Goal: Entertainment & Leisure: Consume media (video, audio)

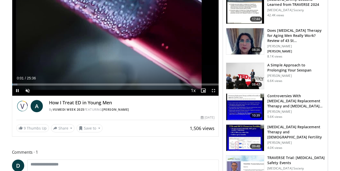
scroll to position [51, 0]
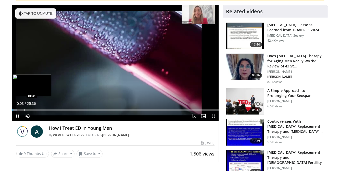
click at [24, 109] on div "Progress Bar" at bounding box center [24, 110] width 1 height 2
click at [23, 109] on div "Loaded : 10.33% 01:30 01:31" at bounding box center [115, 110] width 206 height 2
click at [18, 109] on div "Progress Bar" at bounding box center [18, 110] width 1 height 2
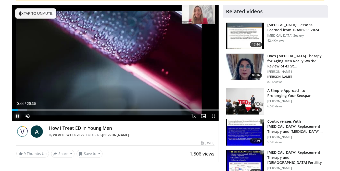
click at [22, 112] on span "Video Player" at bounding box center [17, 116] width 10 height 10
click at [24, 110] on div "Progress Bar" at bounding box center [24, 110] width 1 height 2
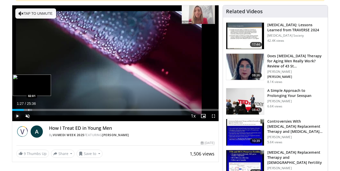
click at [29, 110] on div "Progress Bar" at bounding box center [29, 110] width 1 height 2
click at [35, 111] on div "Progress Bar" at bounding box center [35, 110] width 1 height 2
click at [40, 111] on div "Progress Bar" at bounding box center [40, 110] width 1 height 2
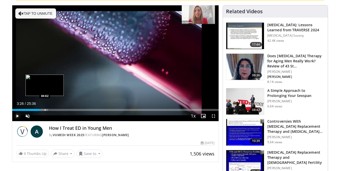
click at [45, 111] on div "Progress Bar" at bounding box center [45, 110] width 1 height 2
click at [50, 107] on div "Loaded : 20.01% 04:40 04:42" at bounding box center [115, 108] width 206 height 5
click at [56, 108] on div "Loaded : 22.60% 04:42 05:20" at bounding box center [115, 108] width 206 height 5
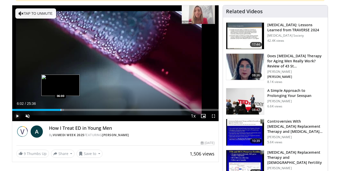
click at [61, 108] on div "Loaded : 25.18% 06:02 06:00" at bounding box center [115, 108] width 206 height 5
click at [66, 109] on div "Progress Bar" at bounding box center [66, 110] width 1 height 2
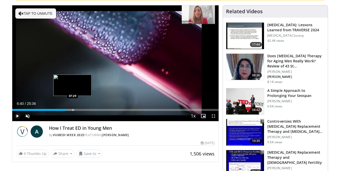
click at [73, 109] on div "Progress Bar" at bounding box center [73, 110] width 1 height 2
click at [80, 109] on div "Progress Bar" at bounding box center [80, 110] width 1 height 2
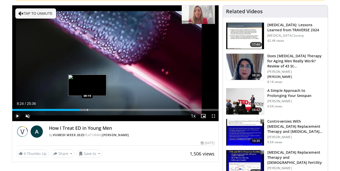
click at [87, 110] on div "Progress Bar" at bounding box center [87, 110] width 1 height 2
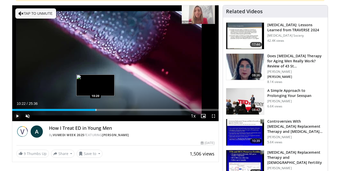
click at [96, 110] on div "Progress Bar" at bounding box center [96, 110] width 1 height 2
click at [103, 109] on div "Progress Bar" at bounding box center [103, 110] width 1 height 2
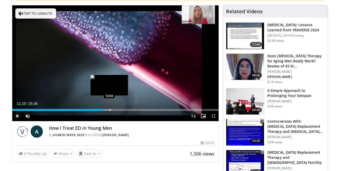
click at [109, 110] on div "Progress Bar" at bounding box center [109, 110] width 1 height 2
click at [114, 109] on div "Progress Bar" at bounding box center [114, 110] width 1 height 2
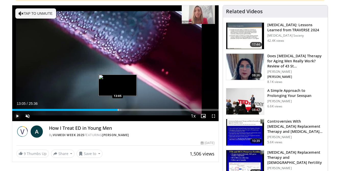
click at [118, 109] on div "Progress Bar" at bounding box center [118, 110] width 1 height 2
click at [124, 110] on div "Progress Bar" at bounding box center [124, 110] width 1 height 2
click at [120, 109] on div "Loaded : 58.11% 13:52 13:26" at bounding box center [115, 108] width 206 height 5
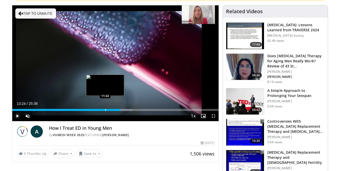
click at [105, 110] on div "Progress Bar" at bounding box center [105, 110] width 1 height 2
click at [111, 110] on div "Progress Bar" at bounding box center [111, 110] width 1 height 2
click at [109, 110] on div "12:02" at bounding box center [60, 110] width 97 height 2
click at [106, 109] on div "12:02" at bounding box center [60, 110] width 97 height 2
click at [110, 109] on div "Progress Bar" at bounding box center [110, 110] width 1 height 2
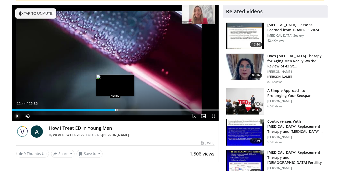
click at [115, 109] on div "Progress Bar" at bounding box center [115, 110] width 1 height 2
click at [118, 108] on div "Loaded : 54.03% 12:44 13:03" at bounding box center [115, 108] width 206 height 5
click at [120, 108] on div "Loaded : 55.33% 13:20 13:20" at bounding box center [115, 108] width 206 height 5
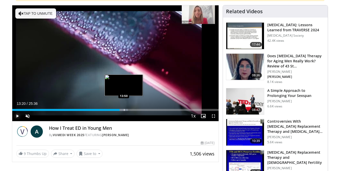
click at [124, 109] on div "Progress Bar" at bounding box center [124, 110] width 1 height 2
click at [126, 109] on div "Progress Bar" at bounding box center [126, 110] width 1 height 2
click at [129, 110] on div "Progress Bar" at bounding box center [128, 110] width 1 height 2
click at [132, 110] on div "Progress Bar" at bounding box center [132, 110] width 1 height 2
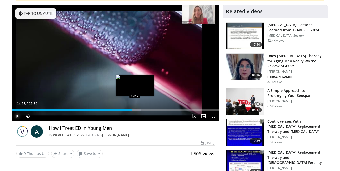
click at [135, 111] on div "Progress Bar" at bounding box center [135, 110] width 1 height 2
click at [137, 109] on div "Progress Bar" at bounding box center [137, 110] width 1 height 2
click at [139, 109] on div "Progress Bar" at bounding box center [139, 110] width 1 height 2
click at [138, 110] on div "Progress Bar" at bounding box center [138, 110] width 1 height 2
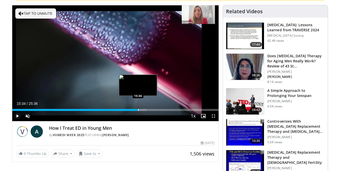
click at [138, 110] on div "Progress Bar" at bounding box center [138, 110] width 1 height 2
click at [140, 110] on div "Progress Bar" at bounding box center [140, 110] width 1 height 2
click at [142, 110] on div "Progress Bar" at bounding box center [141, 110] width 1 height 2
click at [144, 110] on div "Progress Bar" at bounding box center [144, 110] width 1 height 2
click at [146, 109] on div "Progress Bar" at bounding box center [146, 110] width 1 height 2
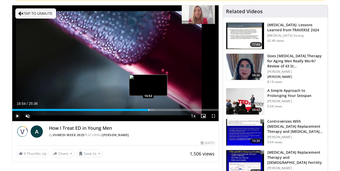
click at [148, 109] on div "Progress Bar" at bounding box center [148, 110] width 1 height 2
click at [151, 109] on div "Progress Bar" at bounding box center [151, 110] width 1 height 2
click at [155, 109] on div "Progress Bar" at bounding box center [155, 110] width 1 height 2
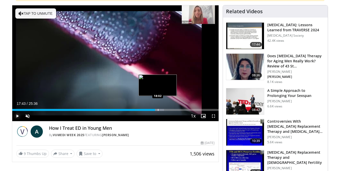
click at [158, 109] on div "Progress Bar" at bounding box center [158, 110] width 1 height 2
click at [156, 109] on div "Progress Bar" at bounding box center [156, 110] width 1 height 2
click at [155, 110] on div "Progress Bar" at bounding box center [155, 110] width 1 height 2
click at [157, 110] on div "Progress Bar" at bounding box center [157, 110] width 1 height 2
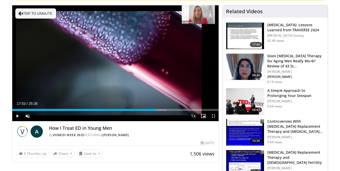
click at [158, 111] on div "Current Time 17:53 / Duration 25:36 Play Skip Backward Skip Forward Unmute 0% L…" at bounding box center [115, 116] width 206 height 10
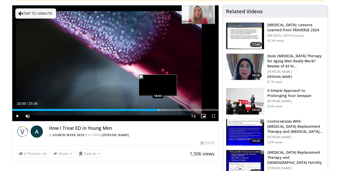
click at [158, 110] on div "Progress Bar" at bounding box center [158, 110] width 1 height 2
click at [160, 109] on div "Progress Bar" at bounding box center [160, 110] width 1 height 2
click at [161, 109] on div "Progress Bar" at bounding box center [161, 110] width 1 height 2
click at [162, 109] on div "Progress Bar" at bounding box center [162, 110] width 1 height 2
click at [163, 109] on div "Progress Bar" at bounding box center [163, 110] width 1 height 2
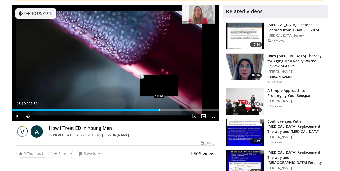
click at [159, 109] on div "Progress Bar" at bounding box center [159, 110] width 1 height 2
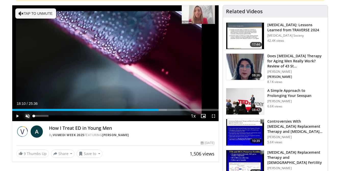
click at [26, 116] on span "Video Player" at bounding box center [27, 116] width 10 height 10
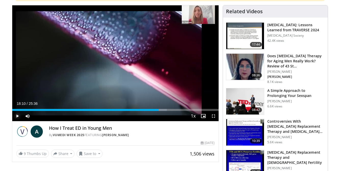
click at [18, 117] on span "Video Player" at bounding box center [17, 116] width 10 height 10
drag, startPoint x: 48, startPoint y: 117, endPoint x: 54, endPoint y: 117, distance: 6.4
click at [54, 117] on div "Mute 100%" at bounding box center [40, 116] width 36 height 10
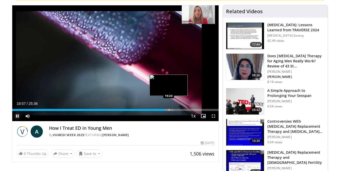
click at [168, 108] on div "Loaded : 78.12% 18:57 19:24" at bounding box center [115, 108] width 206 height 5
click at [172, 110] on div "Progress Bar" at bounding box center [172, 110] width 1 height 2
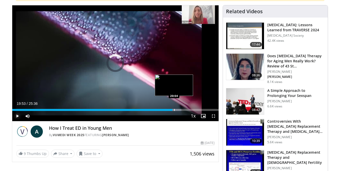
click at [174, 110] on div "Progress Bar" at bounding box center [174, 110] width 1 height 2
click at [177, 110] on div "Progress Bar" at bounding box center [177, 110] width 1 height 2
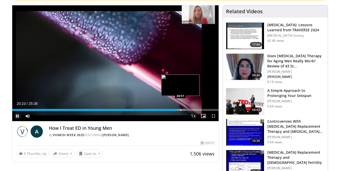
click at [180, 111] on div "Progress Bar" at bounding box center [180, 110] width 1 height 2
click at [185, 109] on div "Progress Bar" at bounding box center [185, 110] width 1 height 2
click at [187, 109] on div "Progress Bar" at bounding box center [187, 110] width 1 height 2
click at [188, 111] on div "Progress Bar" at bounding box center [188, 110] width 1 height 2
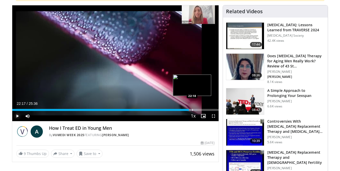
click at [192, 110] on div "Progress Bar" at bounding box center [192, 110] width 1 height 2
click at [196, 110] on div "Progress Bar" at bounding box center [196, 110] width 1 height 2
click at [199, 110] on div "Progress Bar" at bounding box center [199, 110] width 1 height 2
click at [201, 110] on div "Progress Bar" at bounding box center [201, 110] width 1 height 2
click at [204, 110] on div "Progress Bar" at bounding box center [204, 110] width 1 height 2
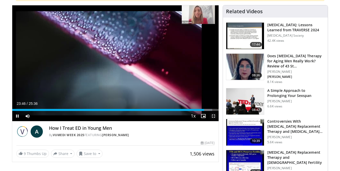
click at [209, 111] on span "Video Player" at bounding box center [213, 116] width 10 height 10
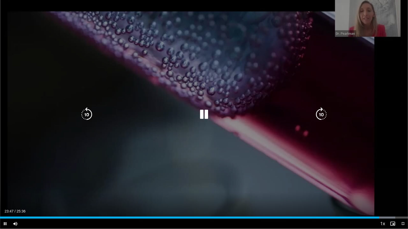
click at [247, 149] on div "10 seconds Tap to unmute" at bounding box center [204, 114] width 408 height 229
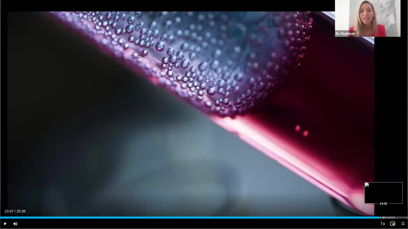
click at [340, 171] on div "Loaded : 96.86% 23:47 24:03" at bounding box center [204, 218] width 408 height 2
click at [340, 171] on div "Progress Bar" at bounding box center [386, 218] width 20 height 2
click at [340, 171] on span "Video Player" at bounding box center [403, 224] width 10 height 10
